Goal: Task Accomplishment & Management: Manage account settings

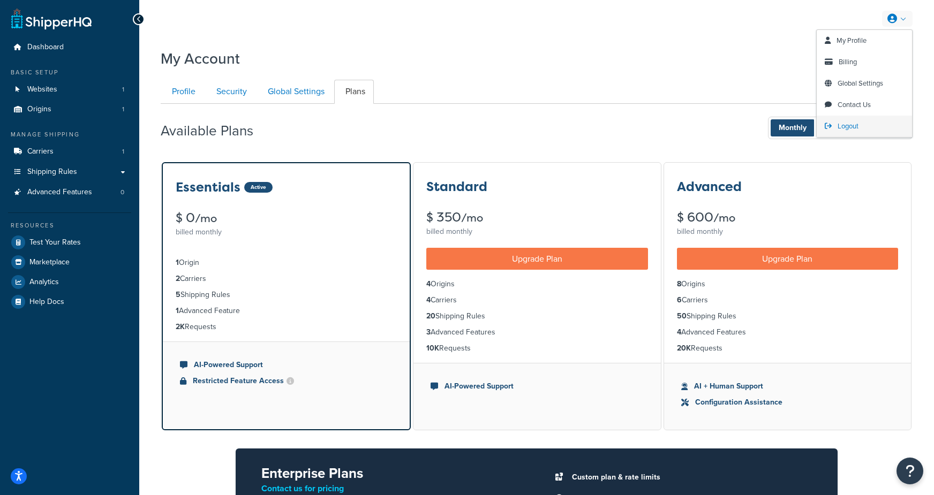
click at [845, 127] on span "Logout" at bounding box center [848, 126] width 21 height 10
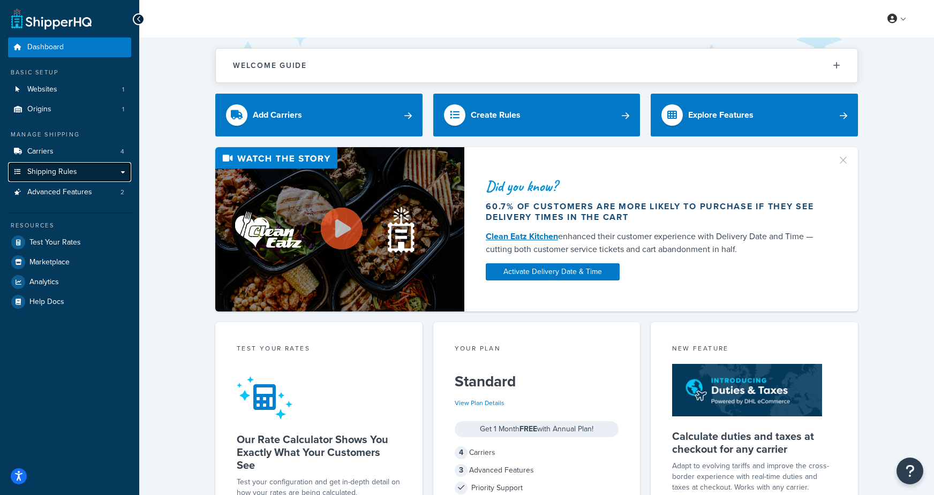
click at [47, 171] on span "Shipping Rules" at bounding box center [52, 172] width 50 height 9
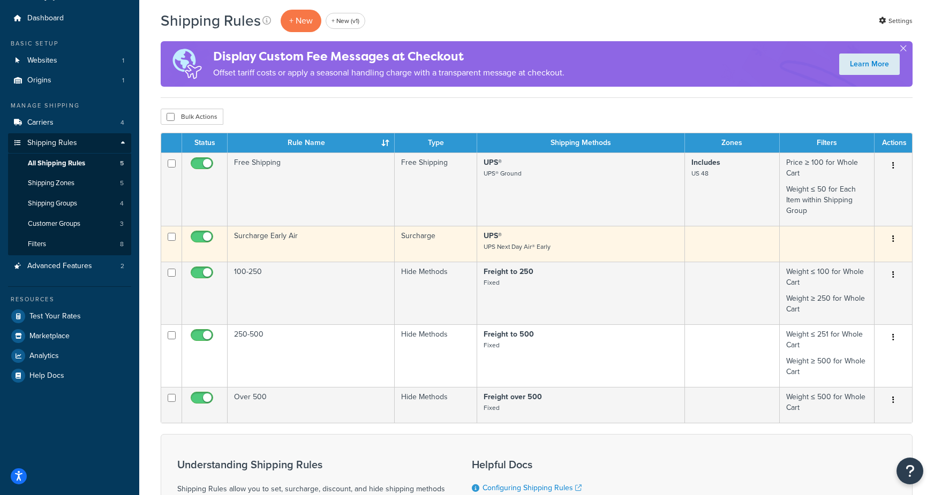
scroll to position [32, 0]
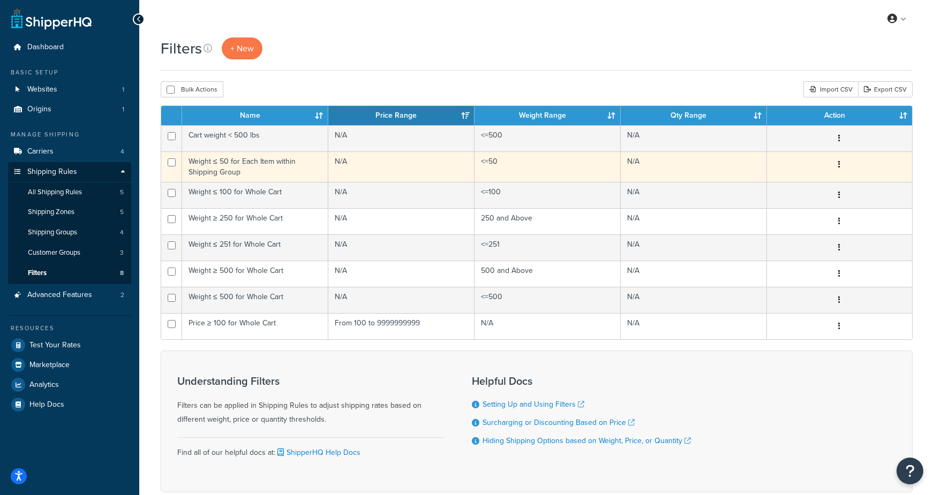
click at [203, 171] on td "Weight ≤ 50 for Each Item within Shipping Group" at bounding box center [255, 167] width 146 height 31
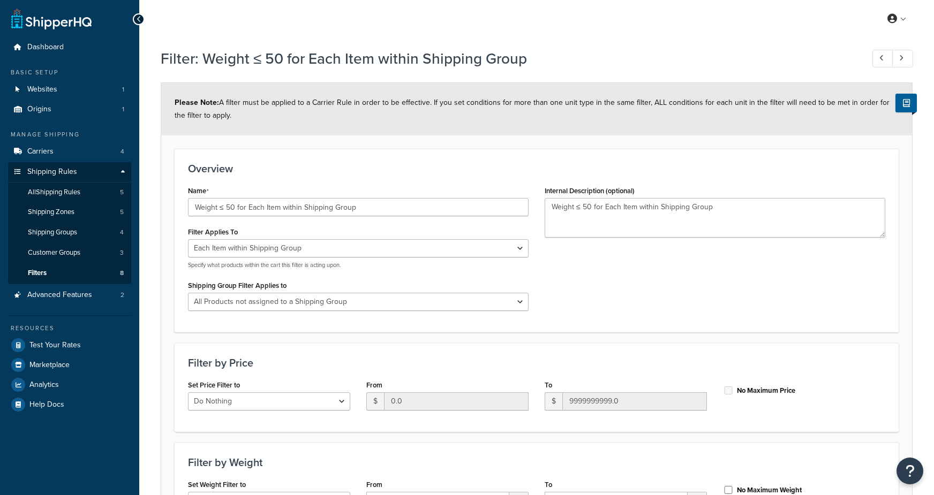
select select "ITEM"
select select "236984"
select select "range"
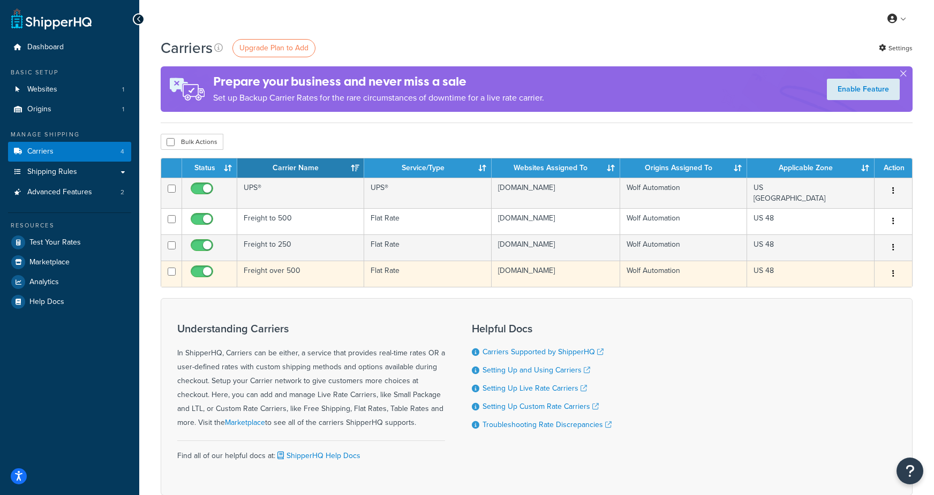
click at [291, 284] on td "Freight over 500" at bounding box center [300, 274] width 127 height 26
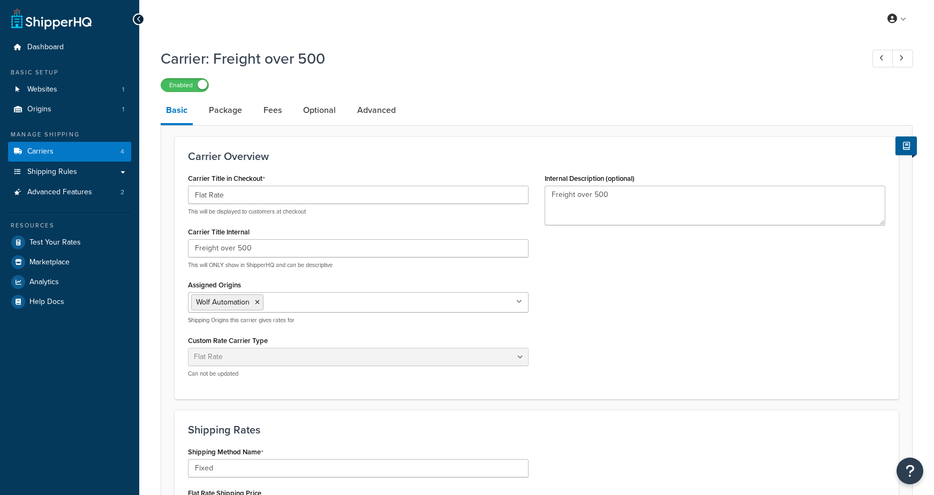
select select "flat"
click at [880, 61] on icon at bounding box center [882, 58] width 4 height 7
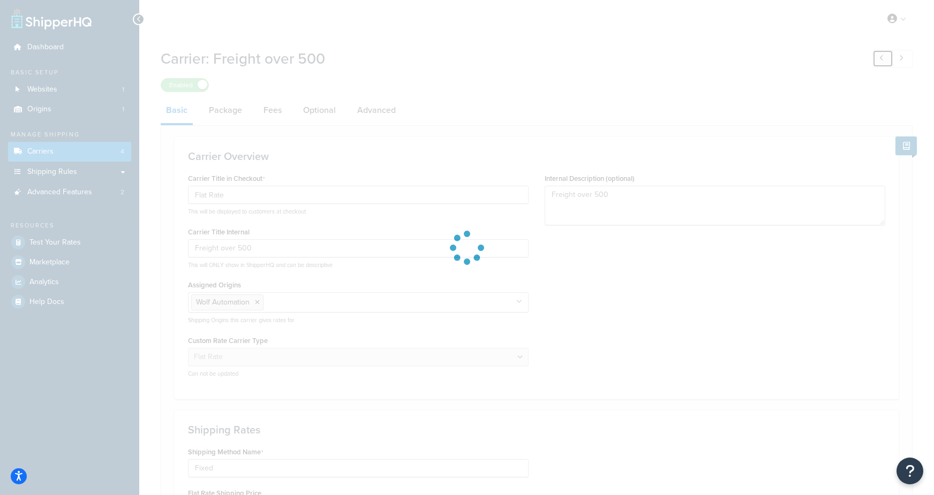
type input "Freight to 500"
type input "300.0"
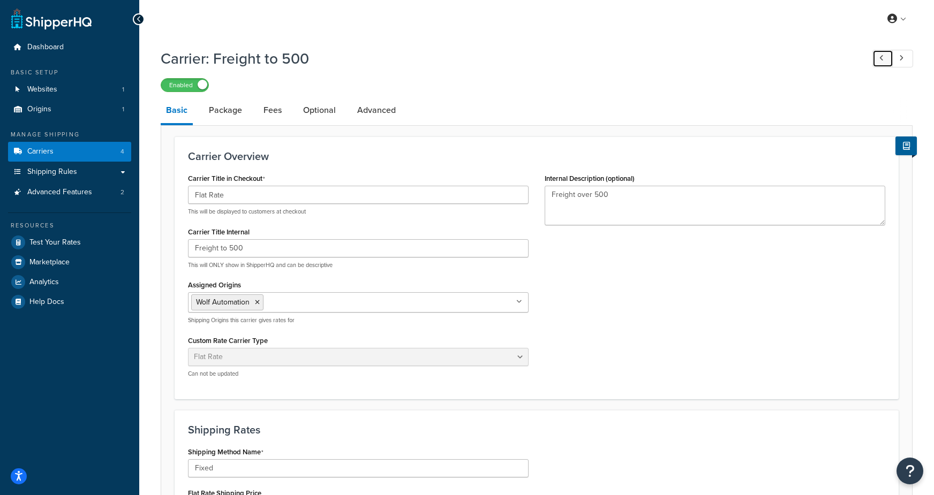
click at [880, 61] on icon at bounding box center [882, 58] width 4 height 7
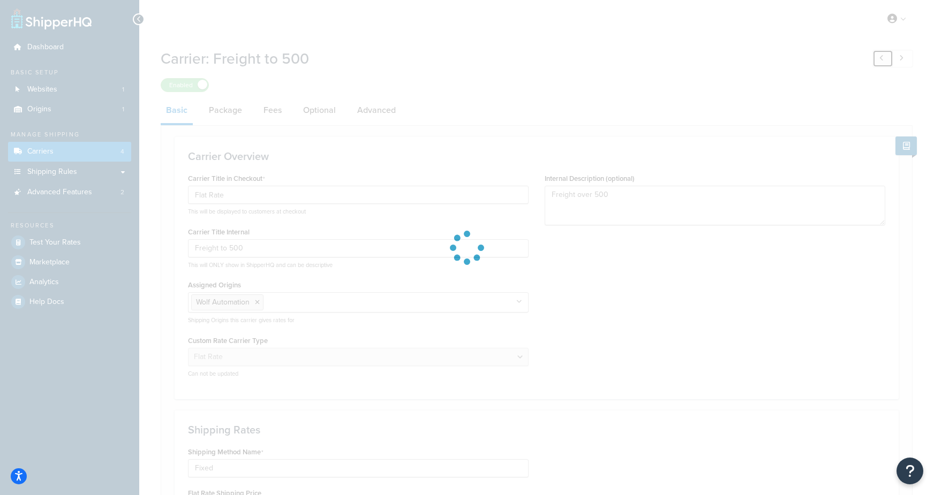
type input "Freight to 250"
type input "250.0"
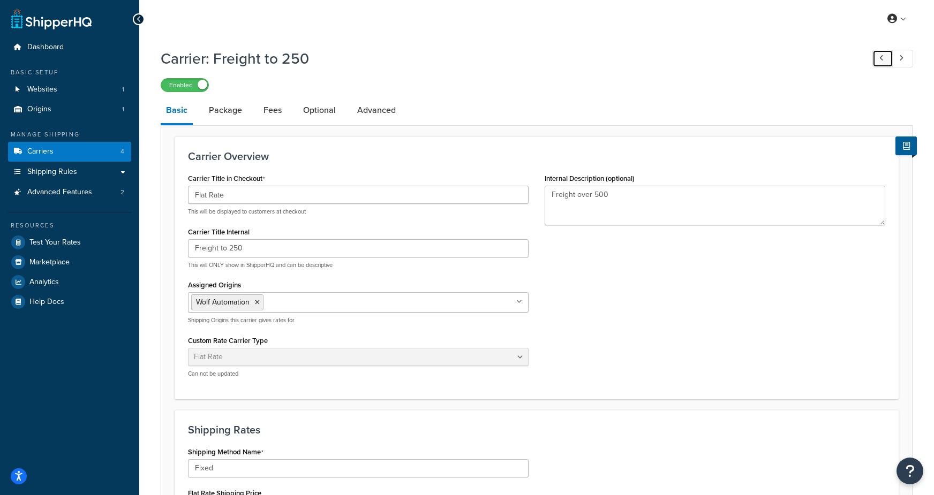
click at [880, 61] on link at bounding box center [883, 59] width 21 height 18
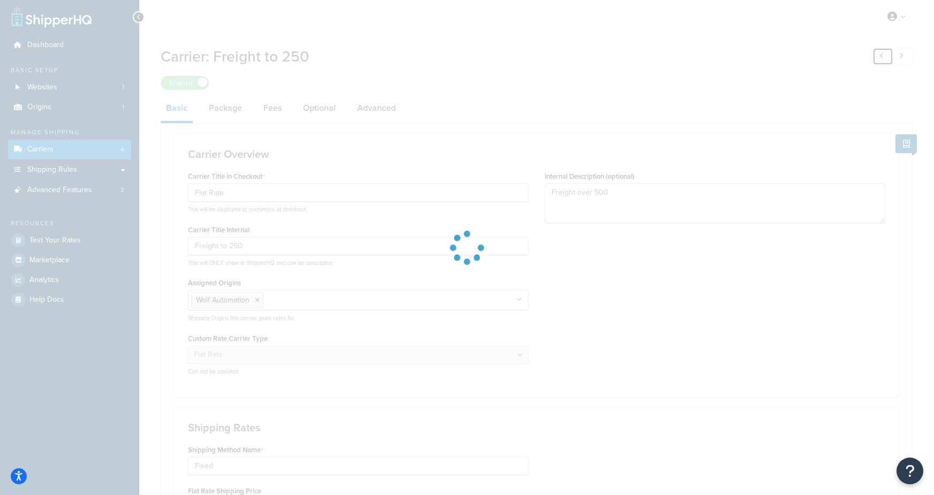
type input "UPS®"
select select "04"
select select "ups"
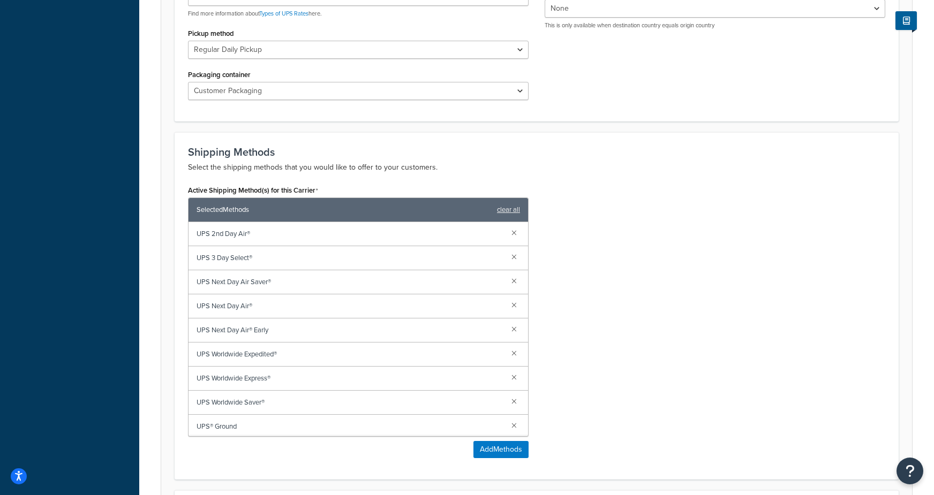
scroll to position [0, 0]
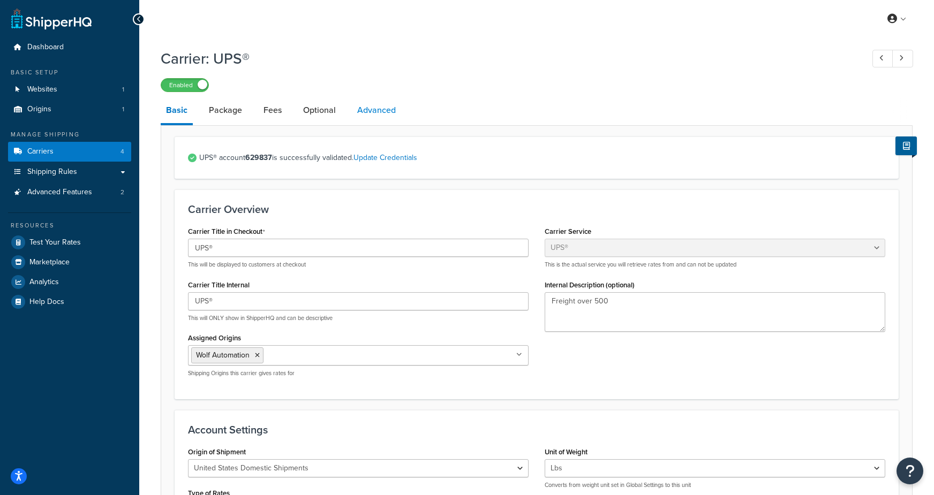
click at [392, 114] on link "Advanced" at bounding box center [376, 110] width 49 height 26
select select "false"
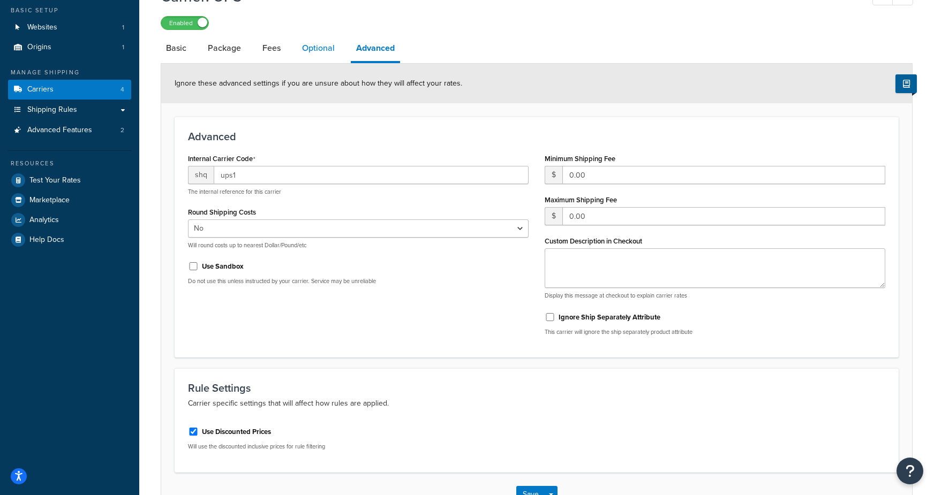
click at [309, 50] on link "Optional" at bounding box center [318, 48] width 43 height 26
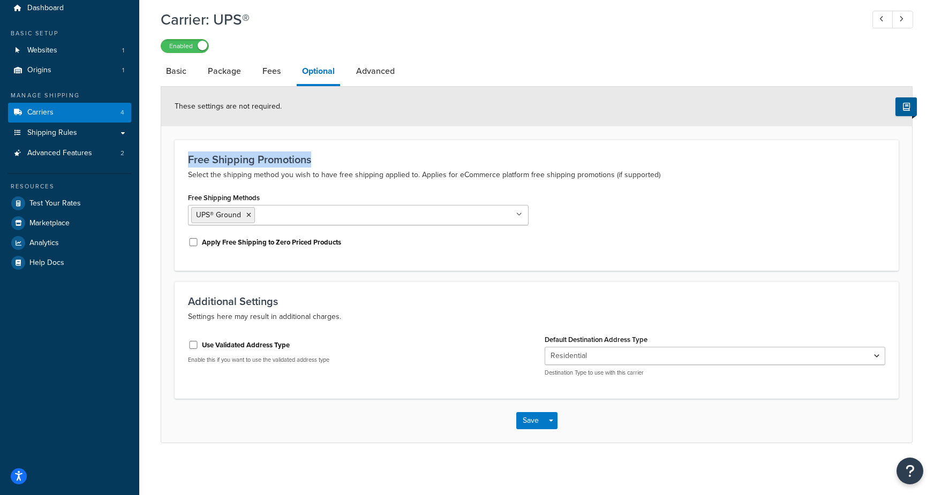
drag, startPoint x: 314, startPoint y: 156, endPoint x: 179, endPoint y: 162, distance: 134.6
click at [179, 162] on div "Free Shipping Promotions Select the shipping method you wish to have free shipp…" at bounding box center [537, 205] width 724 height 131
